Goal: Task Accomplishment & Management: Use online tool/utility

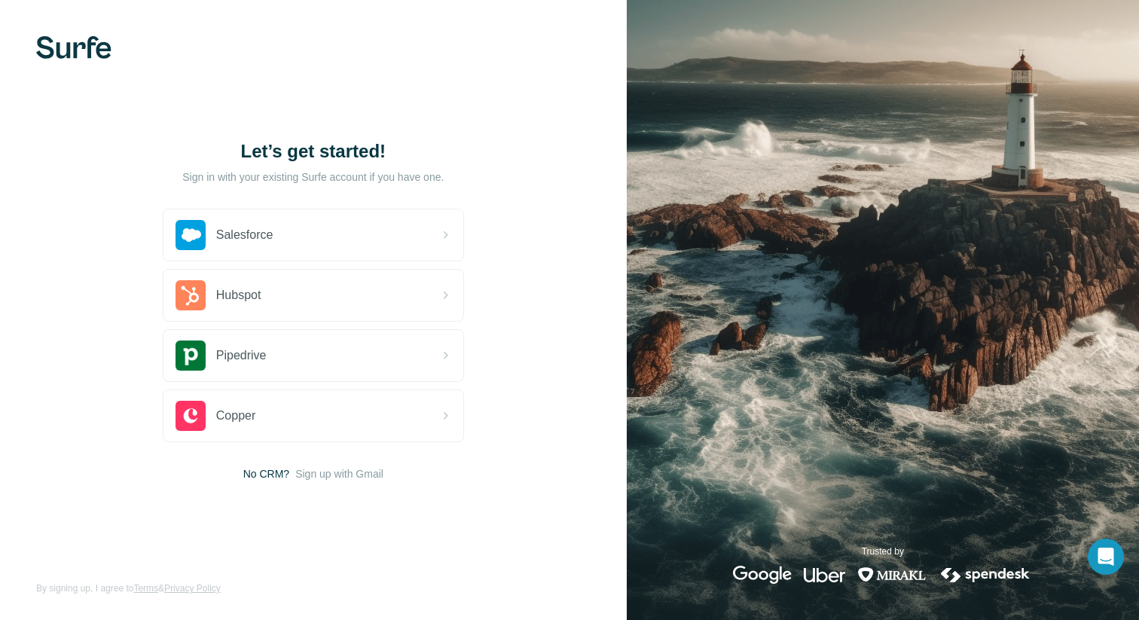
click at [112, 66] on div "Let’s get started! Sign in with your existing Surfe account if you have one. Sa…" at bounding box center [313, 310] width 627 height 620
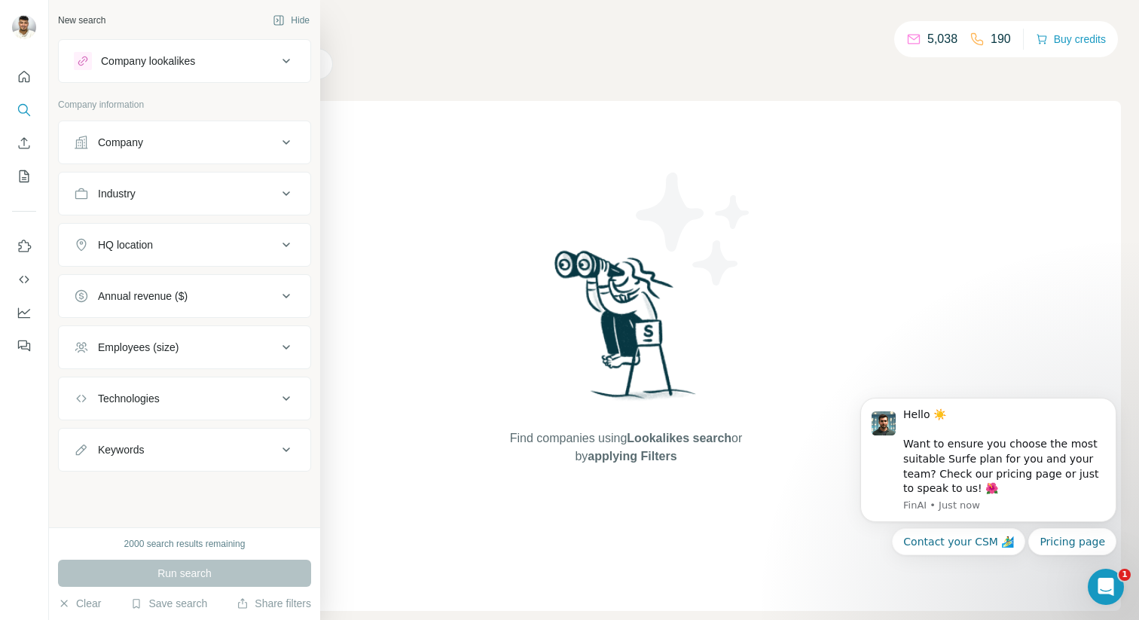
click at [138, 145] on div "Company" at bounding box center [120, 142] width 45 height 15
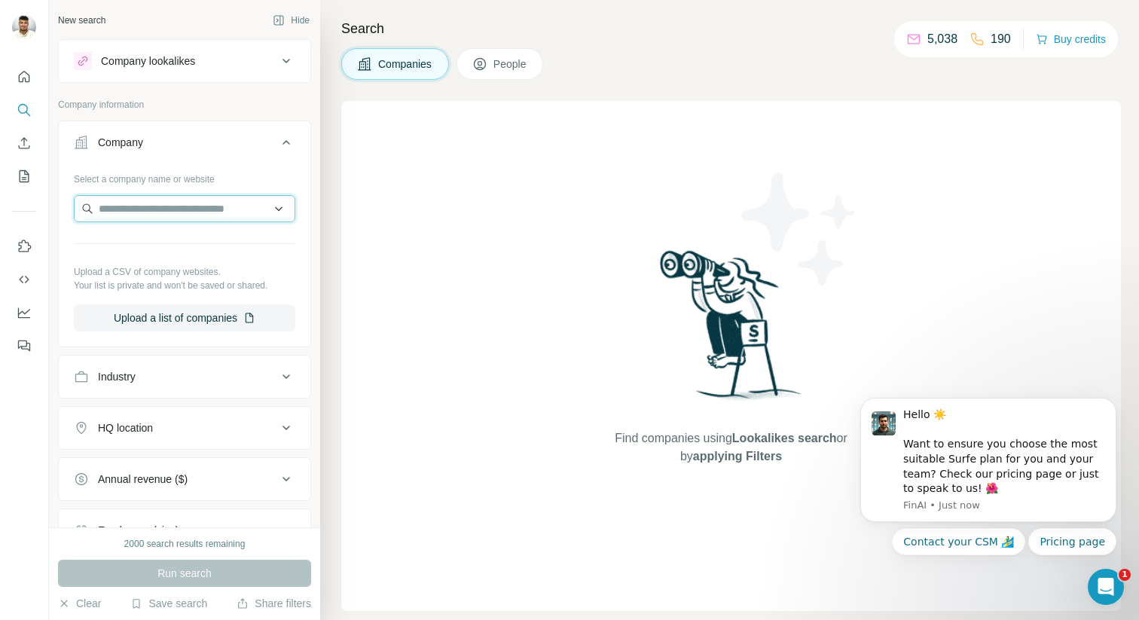
click at [176, 213] on input "text" at bounding box center [185, 208] width 222 height 27
paste input "**********"
type input "**********"
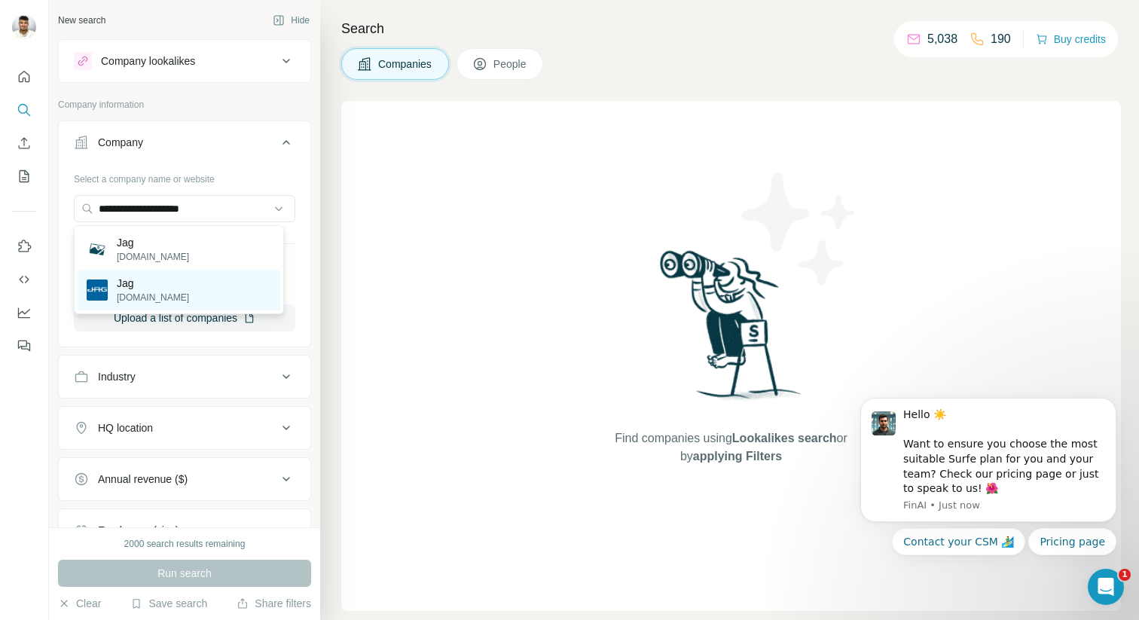
click at [238, 285] on div "Jag [DOMAIN_NAME]" at bounding box center [179, 290] width 203 height 41
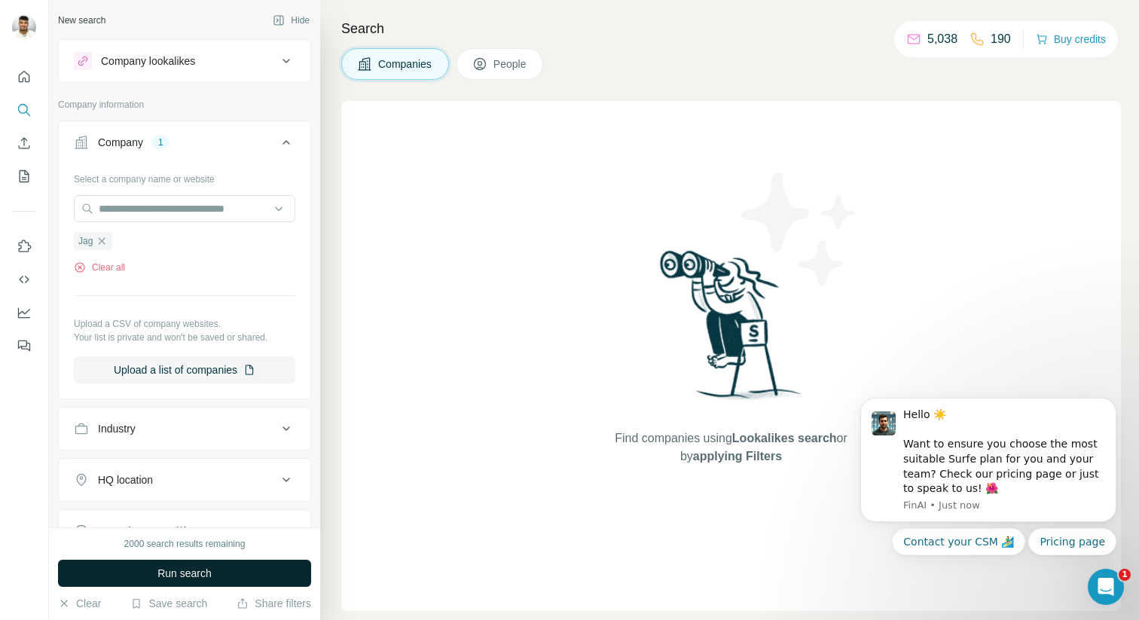
click at [243, 575] on button "Run search" at bounding box center [184, 573] width 253 height 27
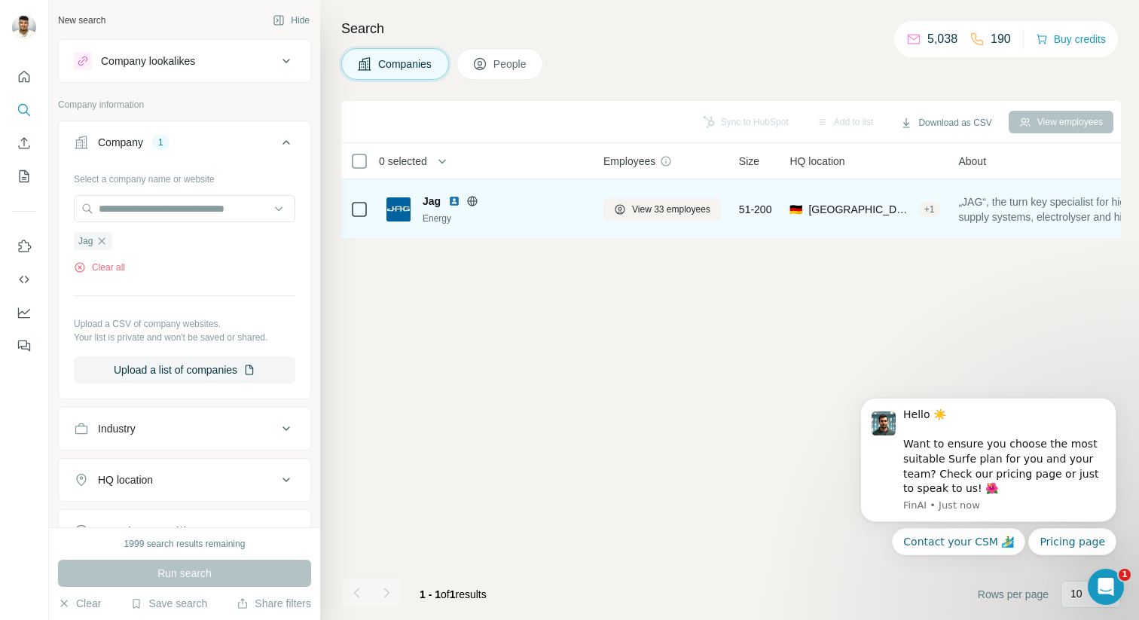
click at [536, 205] on div "Jag" at bounding box center [504, 201] width 163 height 15
click at [390, 208] on img at bounding box center [399, 209] width 24 height 24
click at [344, 210] on td at bounding box center [359, 209] width 36 height 60
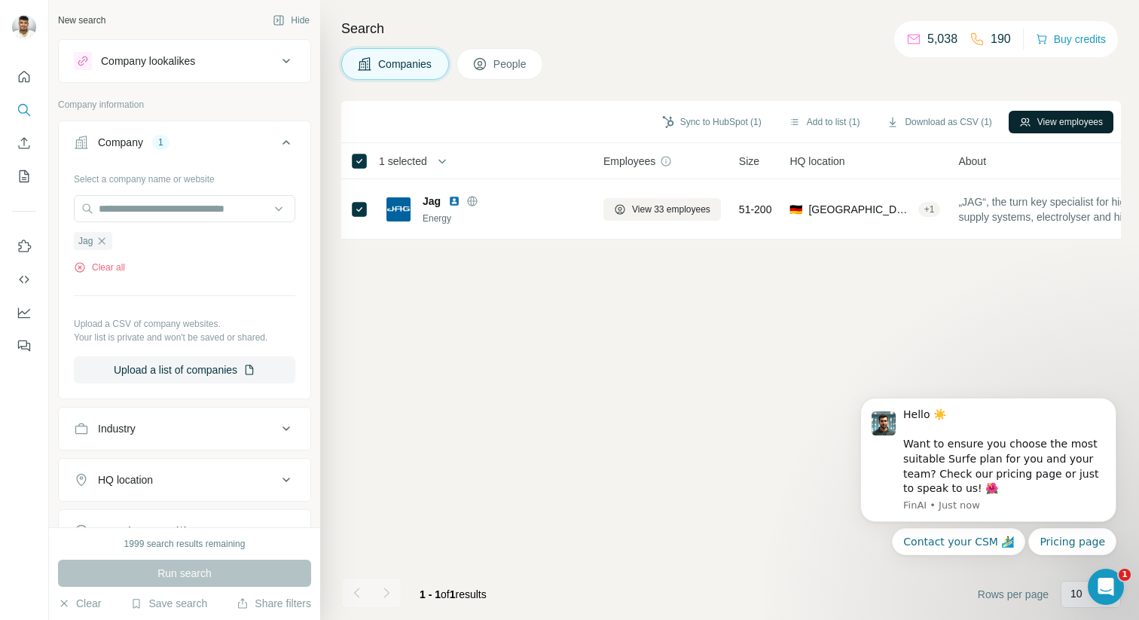
click at [1059, 121] on button "View employees" at bounding box center [1061, 122] width 105 height 23
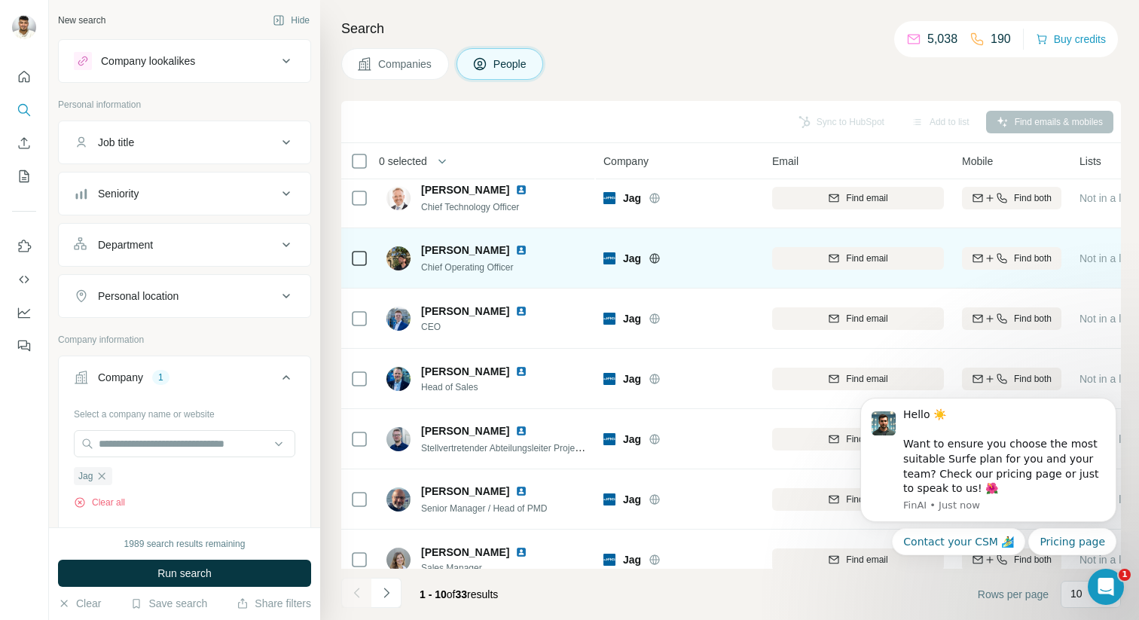
scroll to position [15, 0]
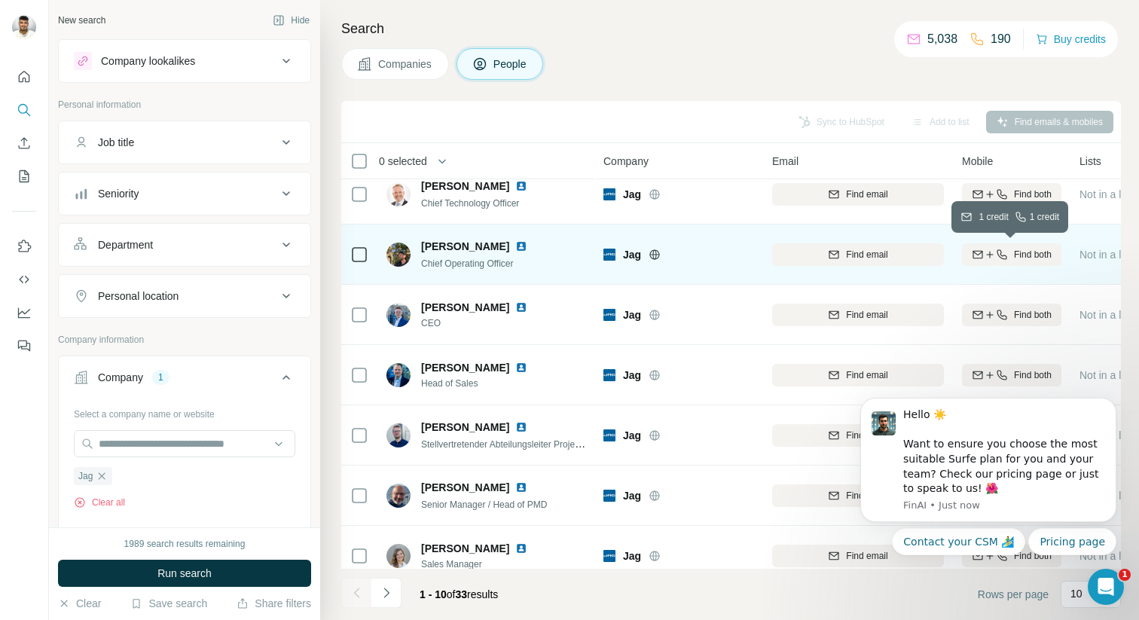
click at [992, 251] on icon "button" at bounding box center [990, 255] width 12 height 12
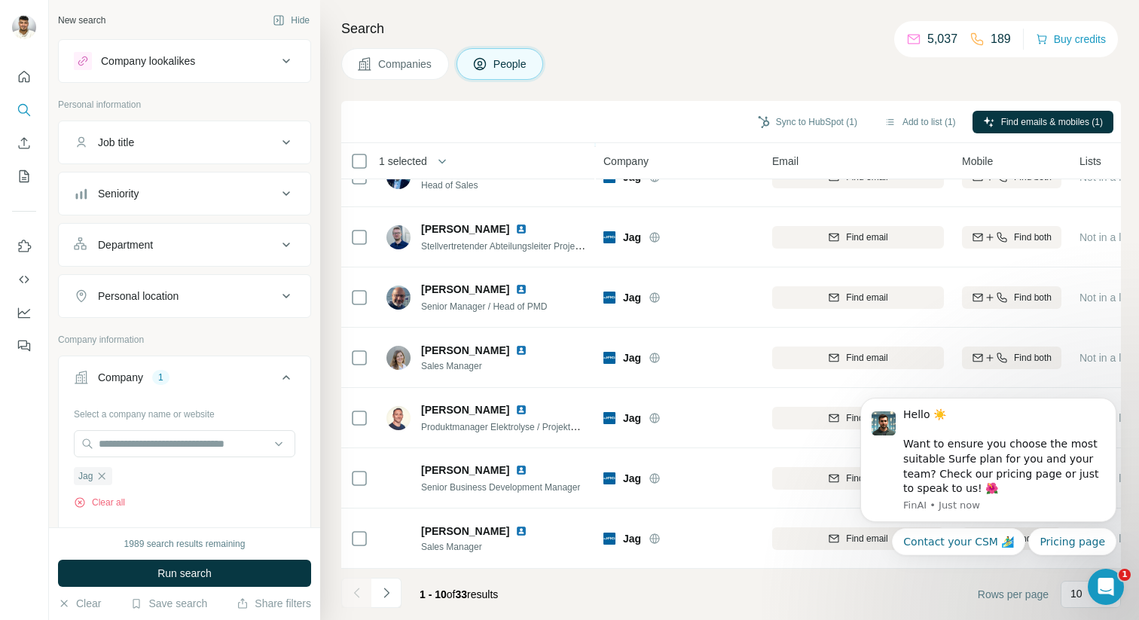
scroll to position [222, 0]
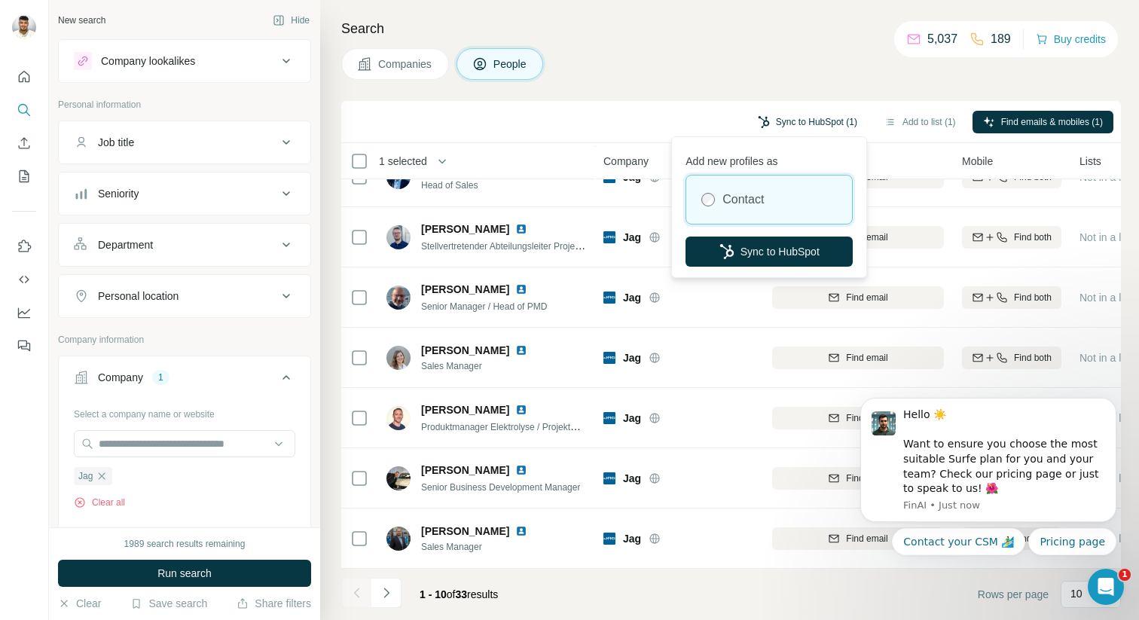
click at [796, 116] on button "Sync to HubSpot (1)" at bounding box center [807, 122] width 121 height 23
click at [802, 246] on button "Sync to HubSpot" at bounding box center [769, 252] width 167 height 30
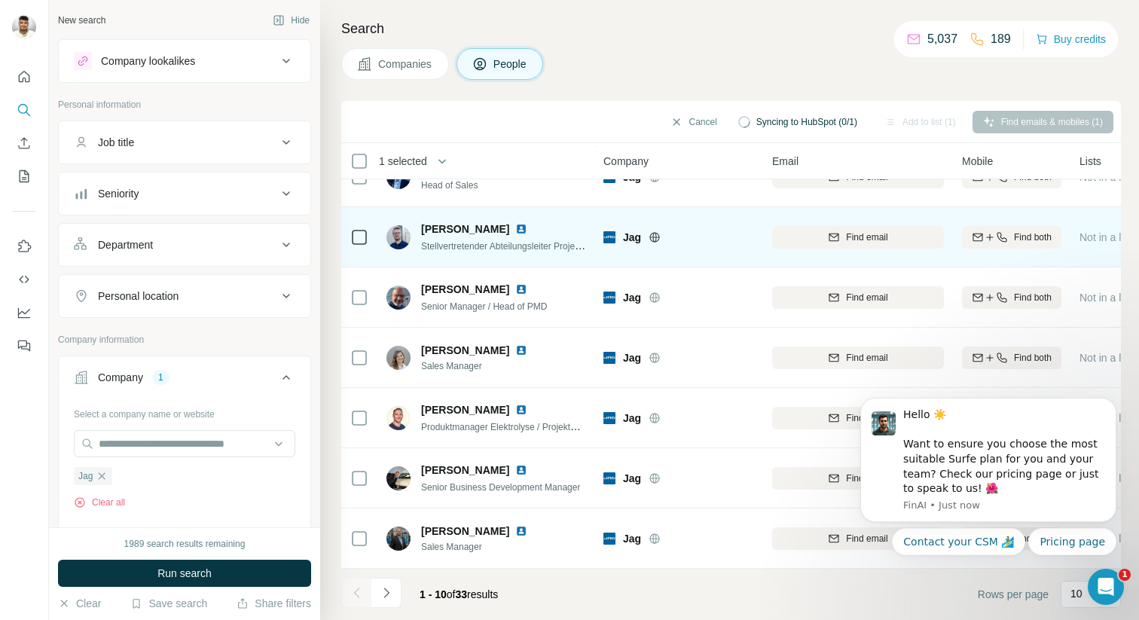
scroll to position [0, 0]
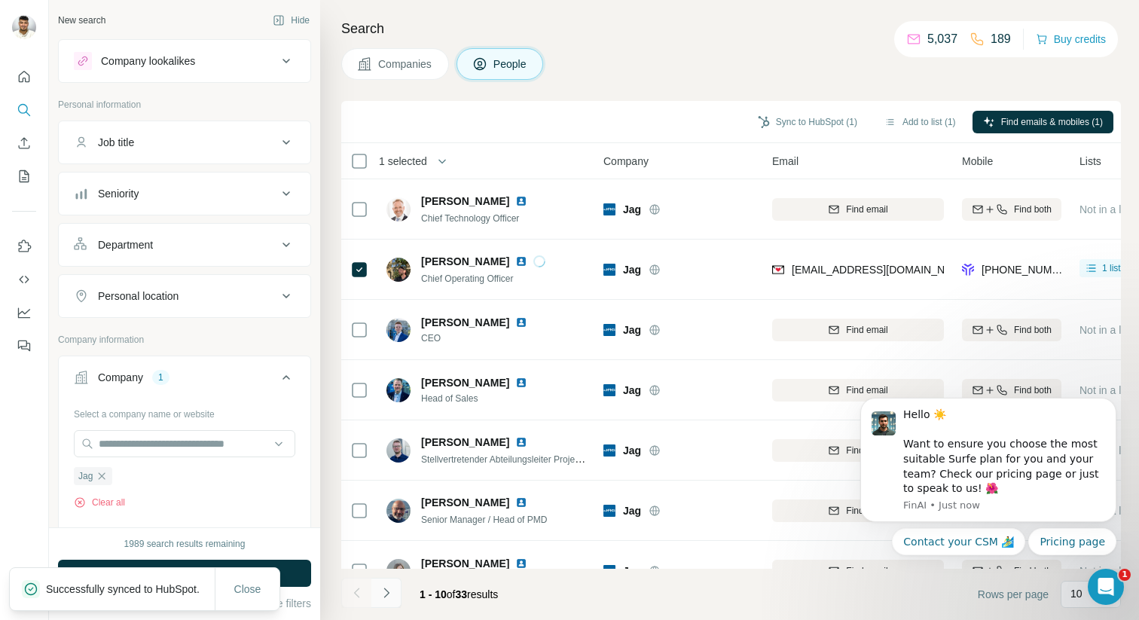
click at [383, 590] on icon "Navigate to next page" at bounding box center [386, 592] width 15 height 15
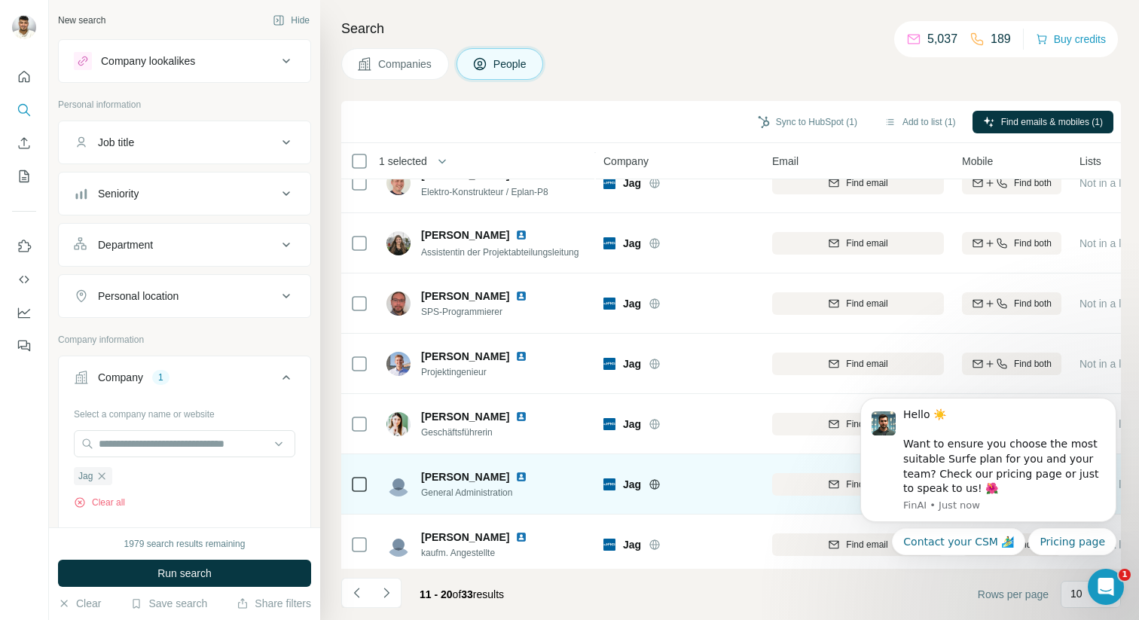
scroll to position [222, 0]
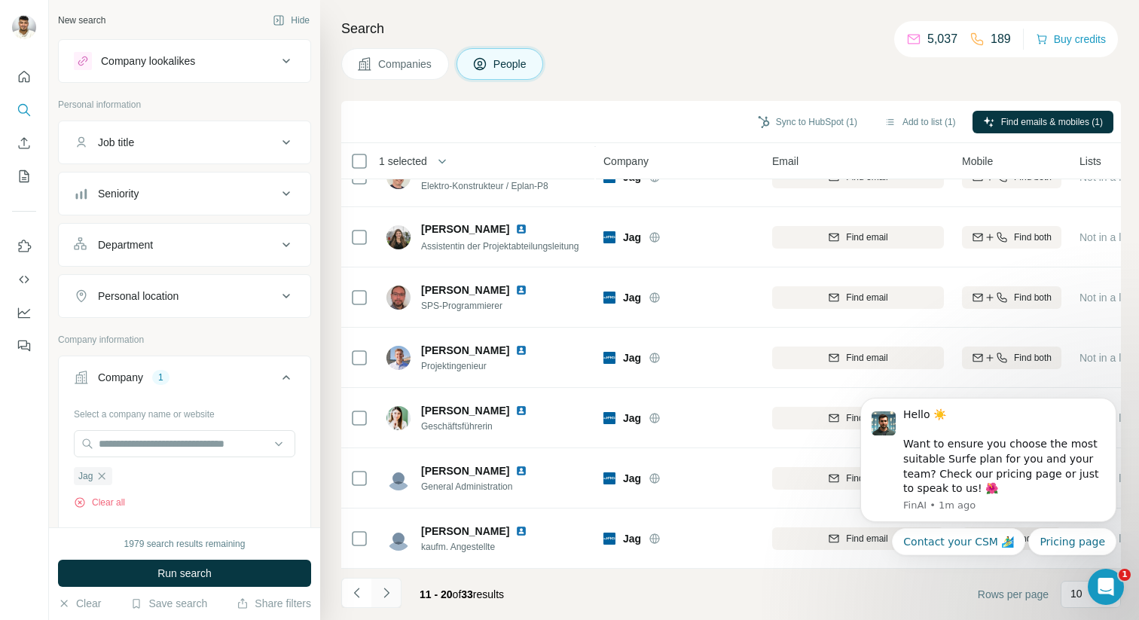
click at [387, 595] on icon "Navigate to next page" at bounding box center [386, 592] width 15 height 15
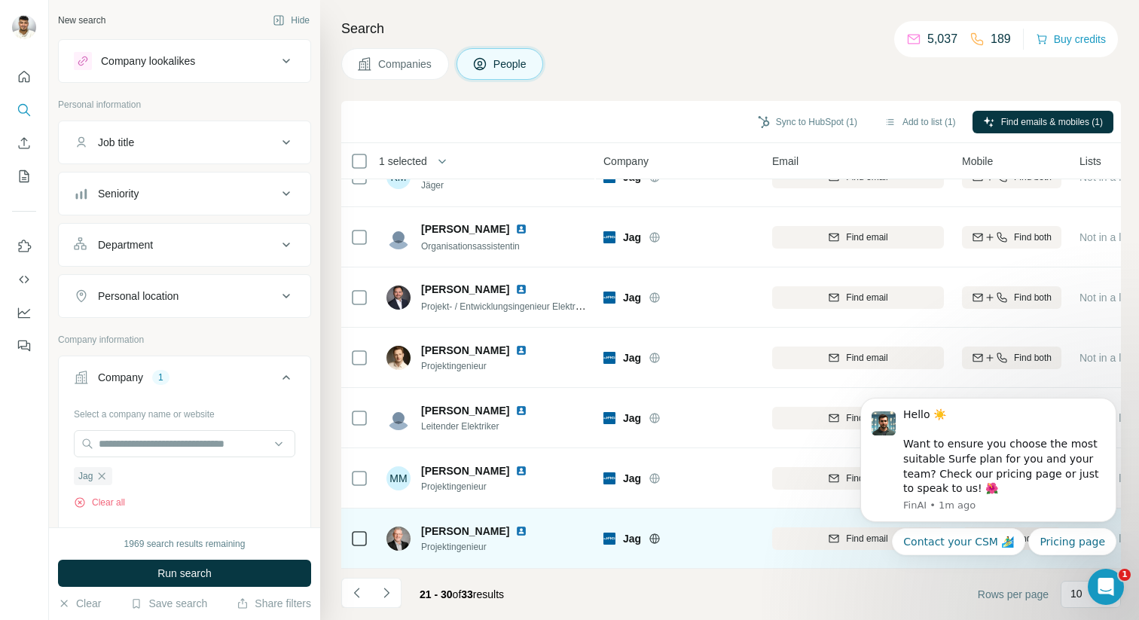
scroll to position [0, 0]
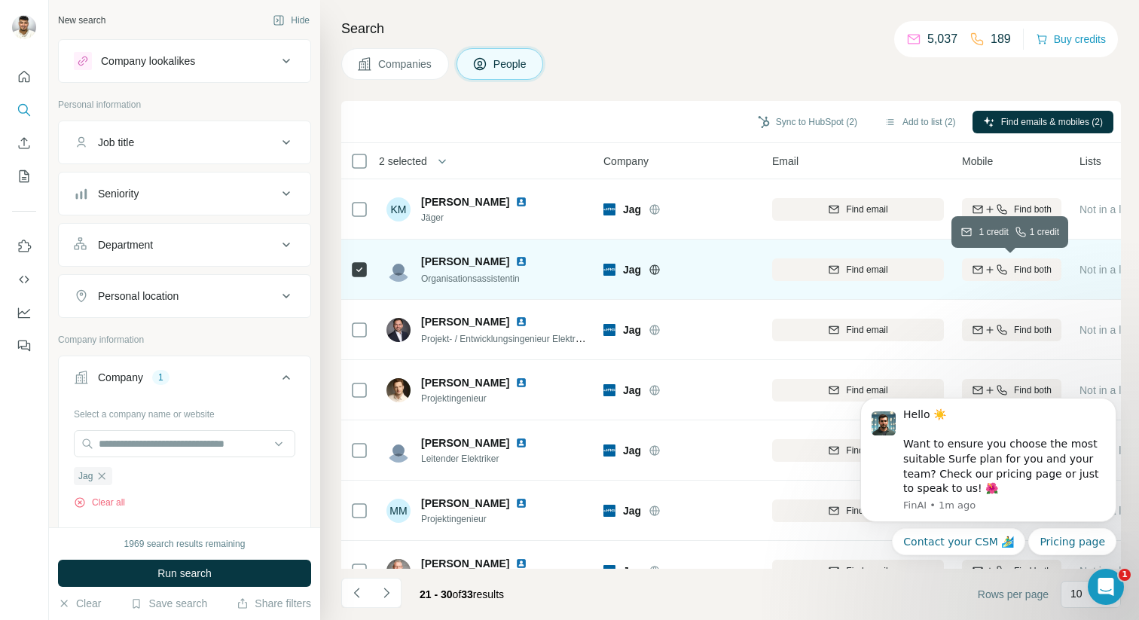
click at [1003, 272] on icon "button" at bounding box center [1002, 270] width 12 height 12
click at [353, 589] on icon "Navigate to previous page" at bounding box center [357, 592] width 15 height 15
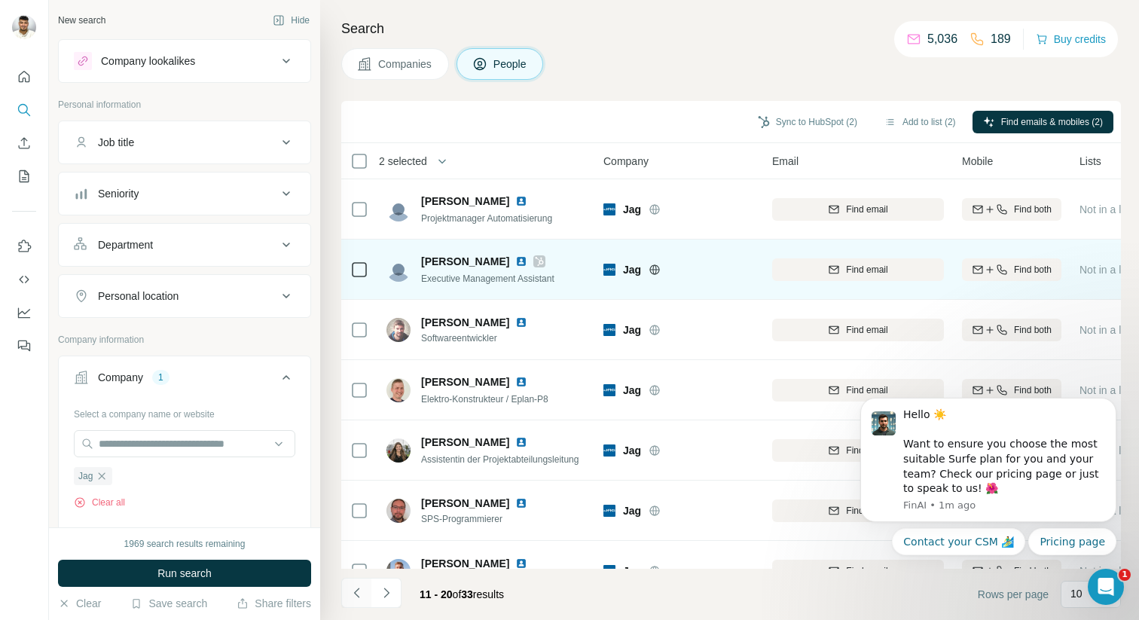
click at [353, 600] on icon "Navigate to previous page" at bounding box center [357, 592] width 15 height 15
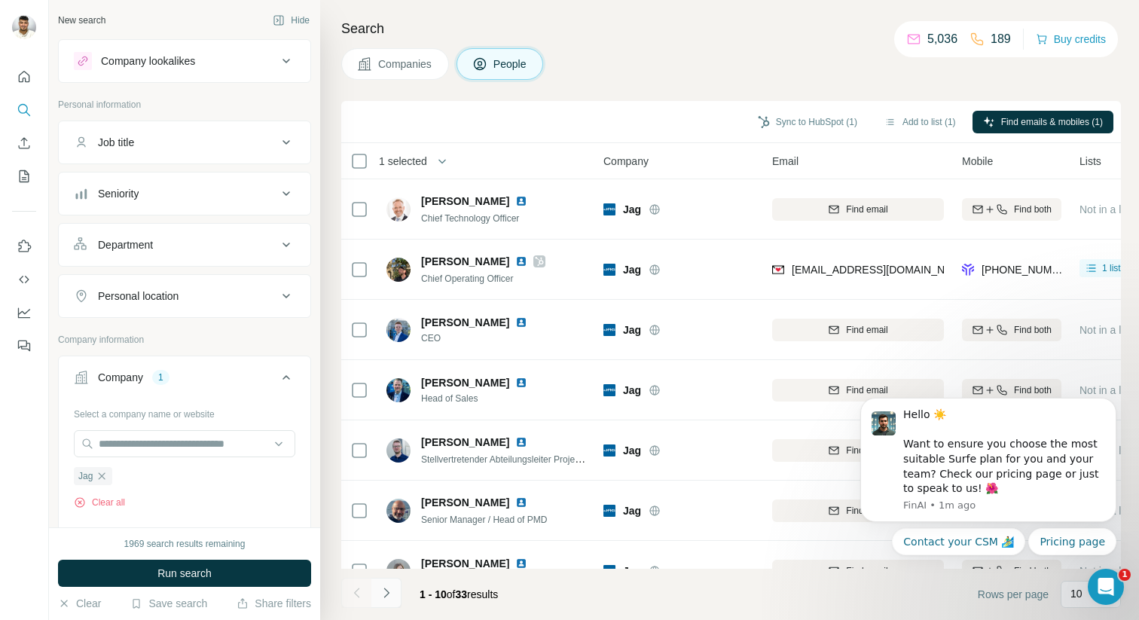
click at [379, 588] on icon "Navigate to next page" at bounding box center [386, 592] width 15 height 15
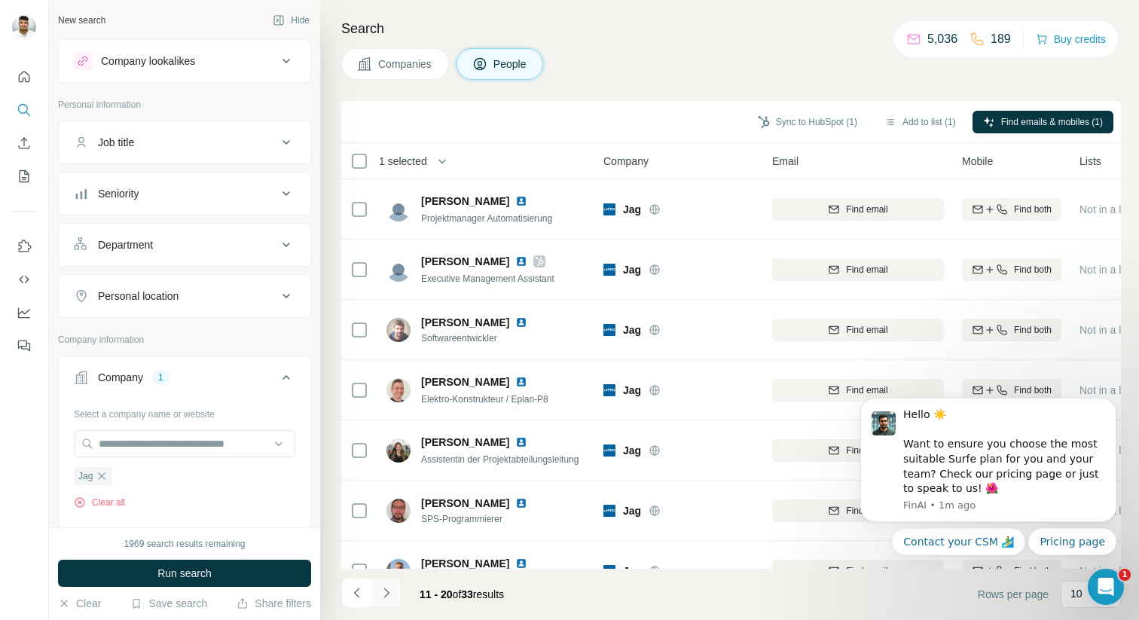
click at [379, 588] on icon "Navigate to next page" at bounding box center [386, 592] width 15 height 15
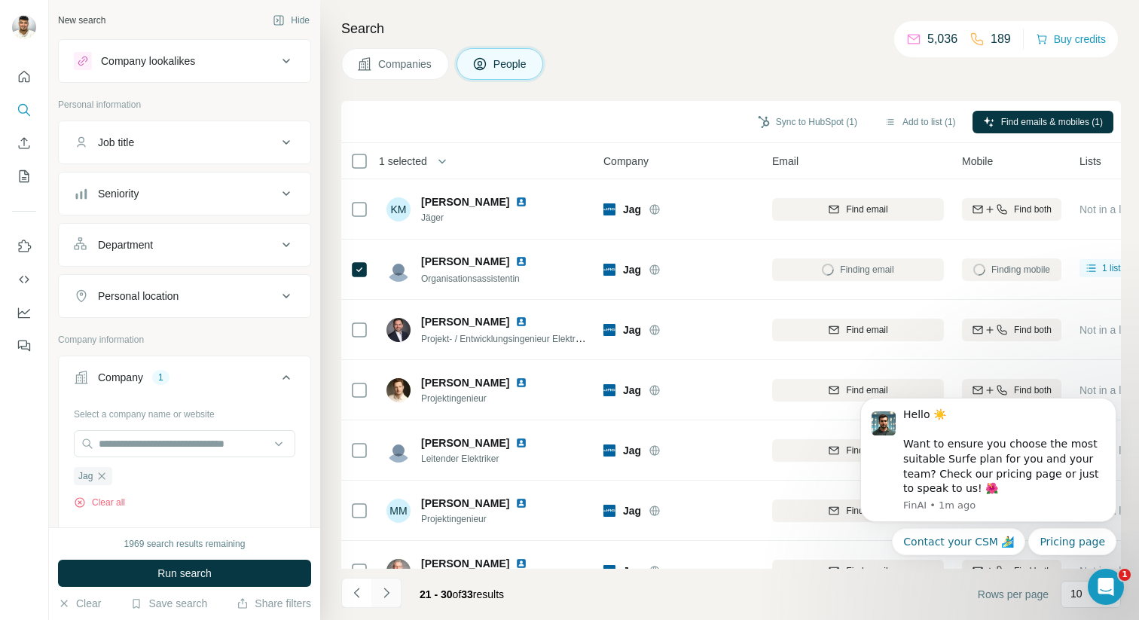
click at [379, 588] on icon "Navigate to next page" at bounding box center [386, 592] width 15 height 15
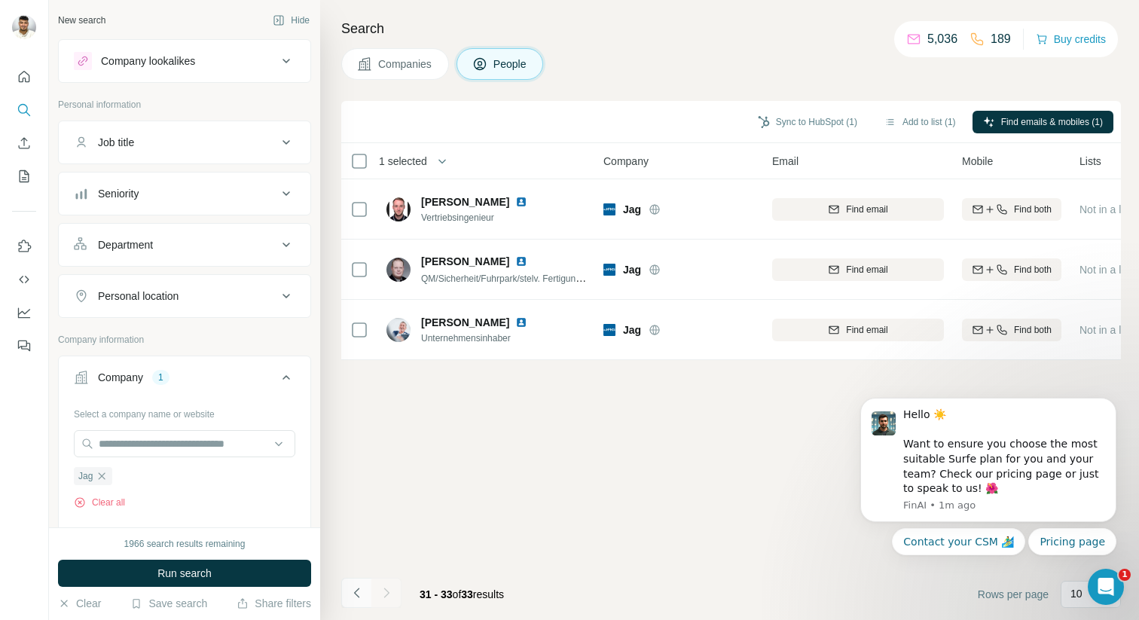
click at [362, 600] on icon "Navigate to previous page" at bounding box center [357, 592] width 15 height 15
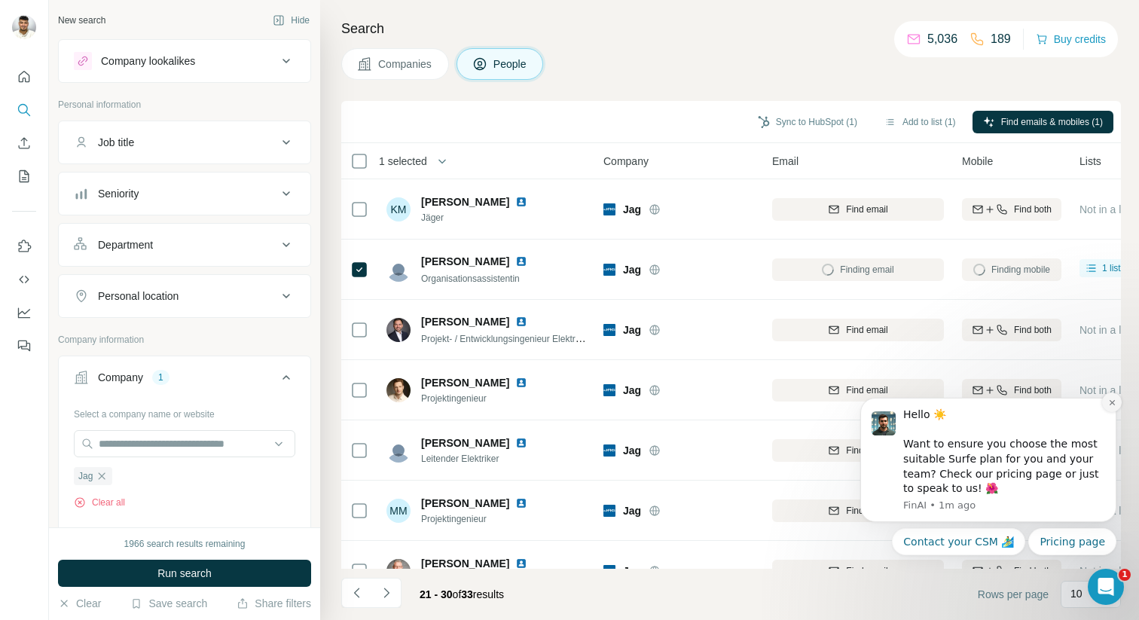
click at [1112, 402] on icon "Dismiss notification" at bounding box center [1111, 402] width 5 height 5
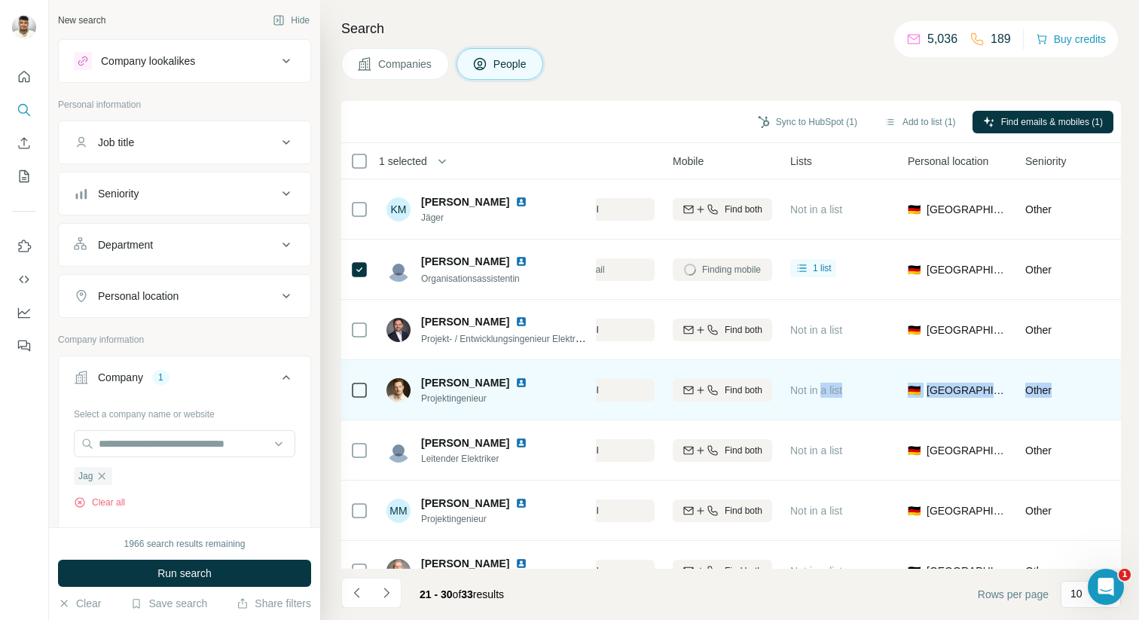
click at [0, 0] on tr "[PERSON_NAME] Projektingenieur [PERSON_NAME] Find email Find both Not in a list…" at bounding box center [0, 0] width 0 height 0
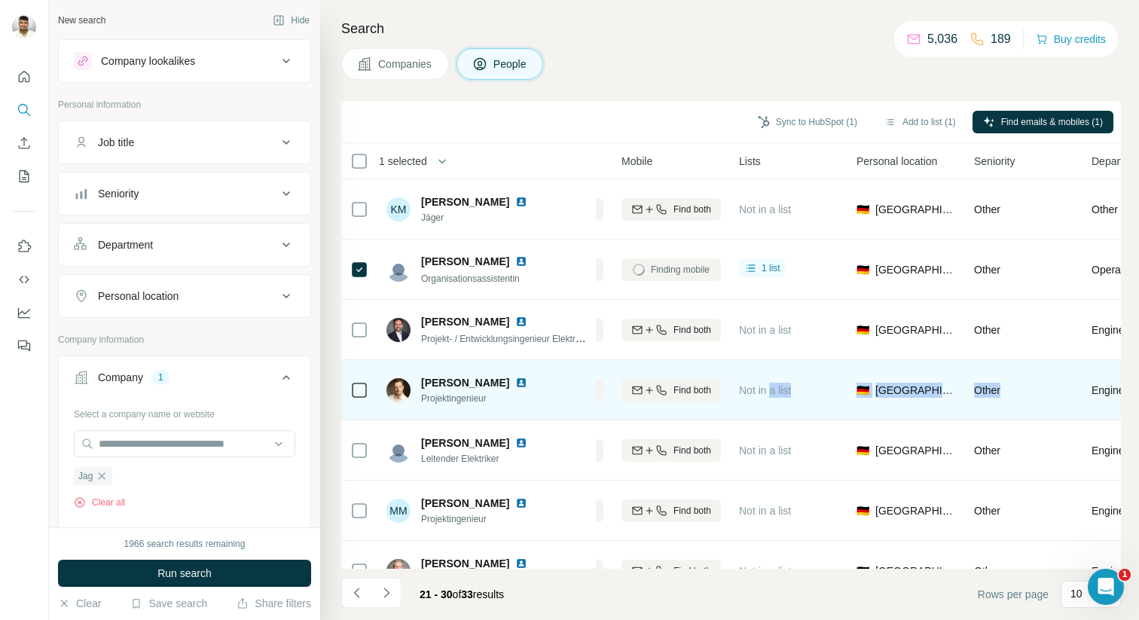
click at [1049, 365] on td "Other" at bounding box center [1024, 390] width 118 height 60
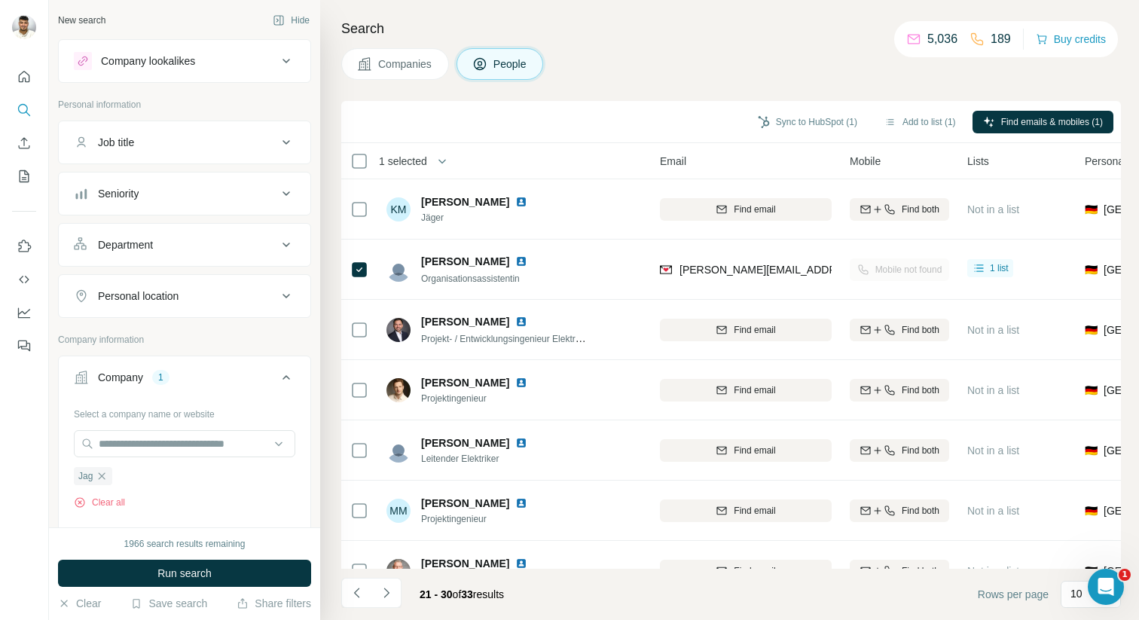
scroll to position [0, 0]
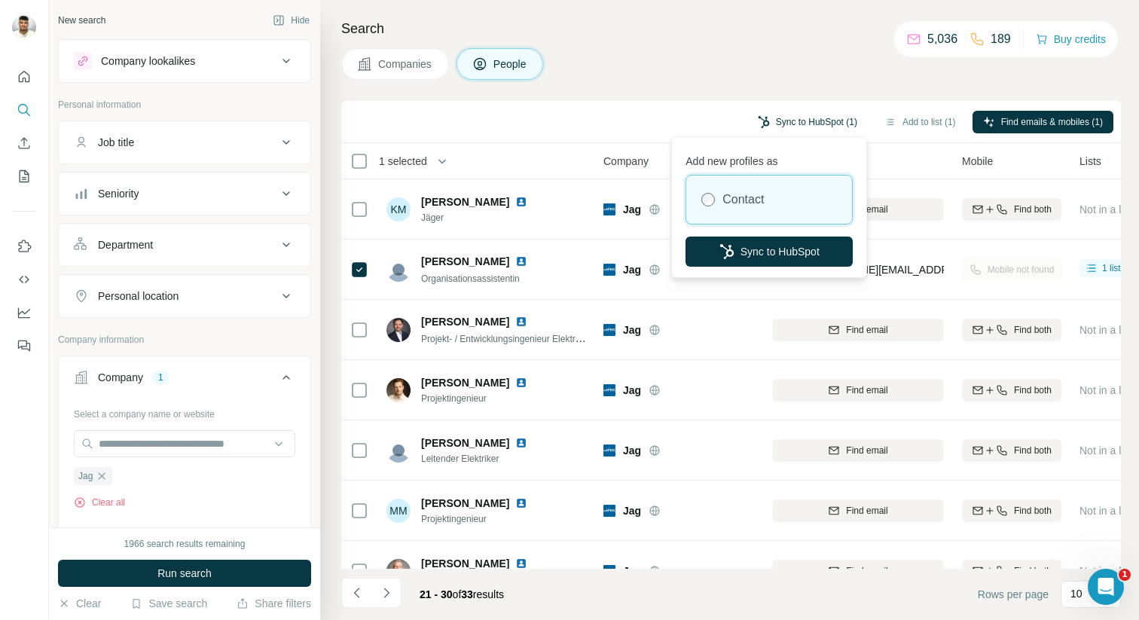
click at [818, 114] on button "Sync to HubSpot (1)" at bounding box center [807, 122] width 121 height 23
click at [770, 252] on button "Sync to HubSpot" at bounding box center [769, 252] width 167 height 30
